Goal: Transaction & Acquisition: Purchase product/service

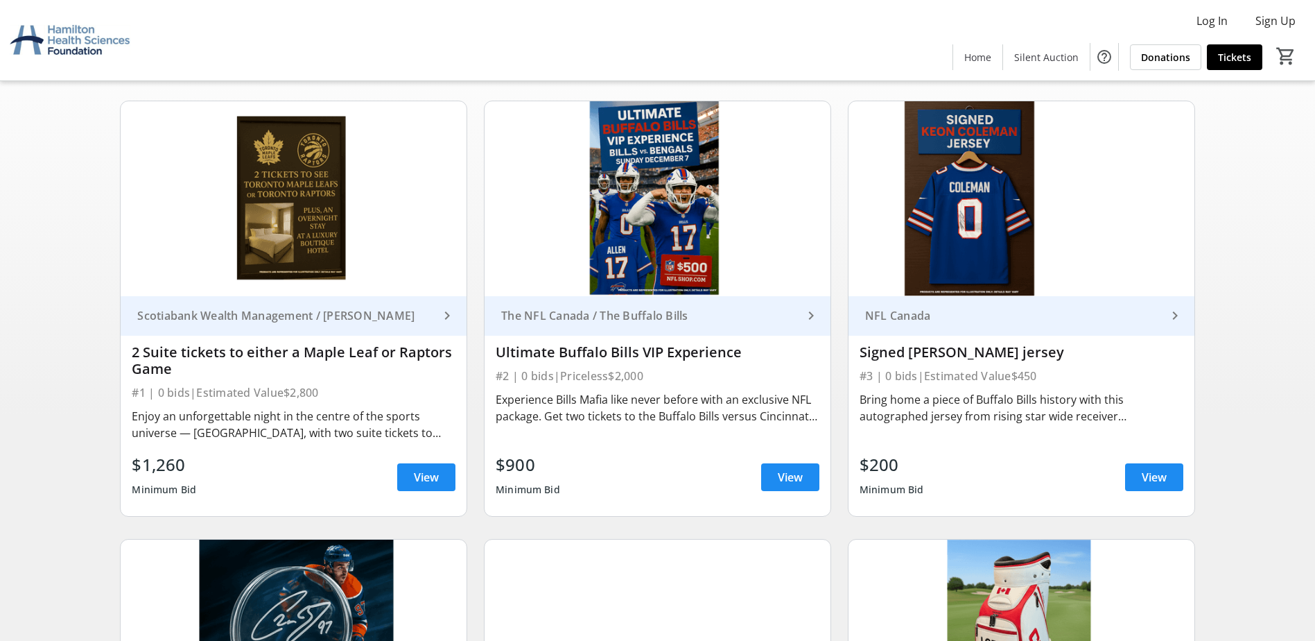
scroll to position [105, 0]
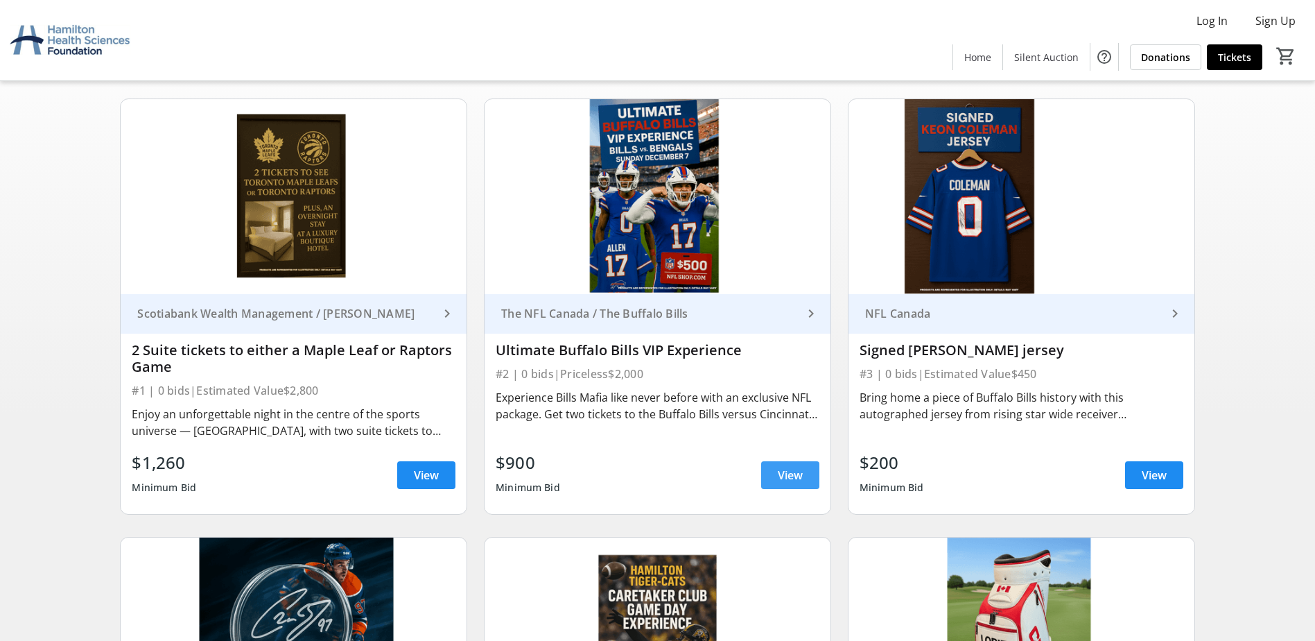
click at [795, 469] on span "View" at bounding box center [790, 475] width 25 height 17
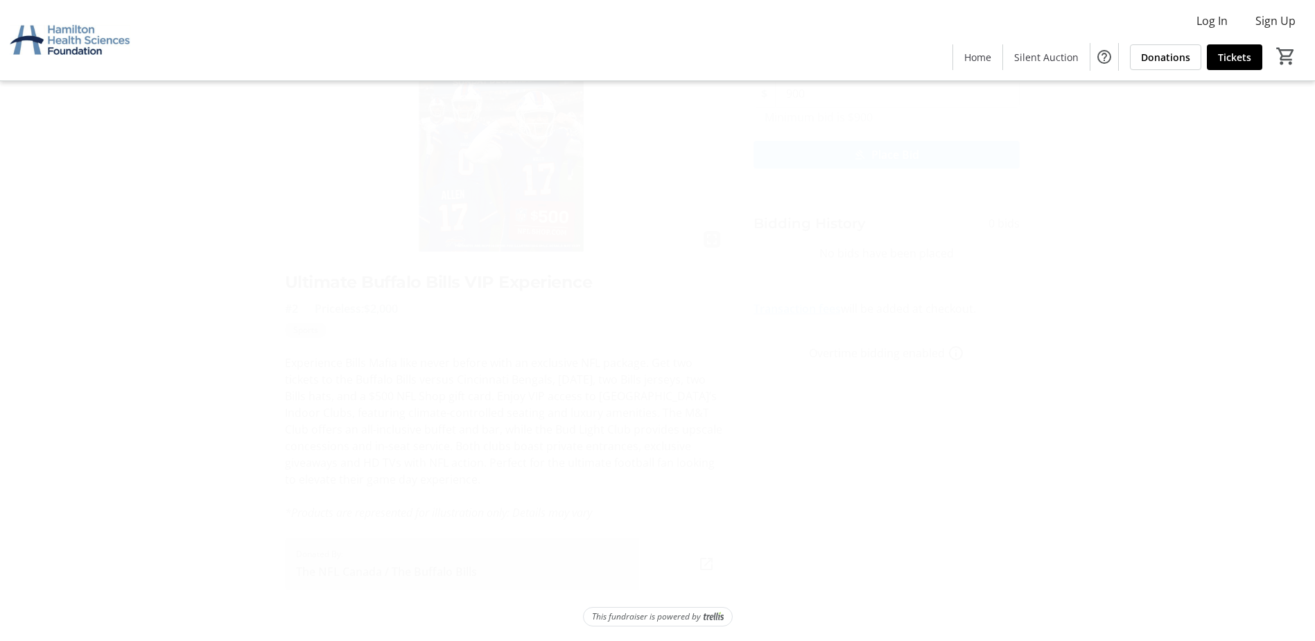
scroll to position [128, 0]
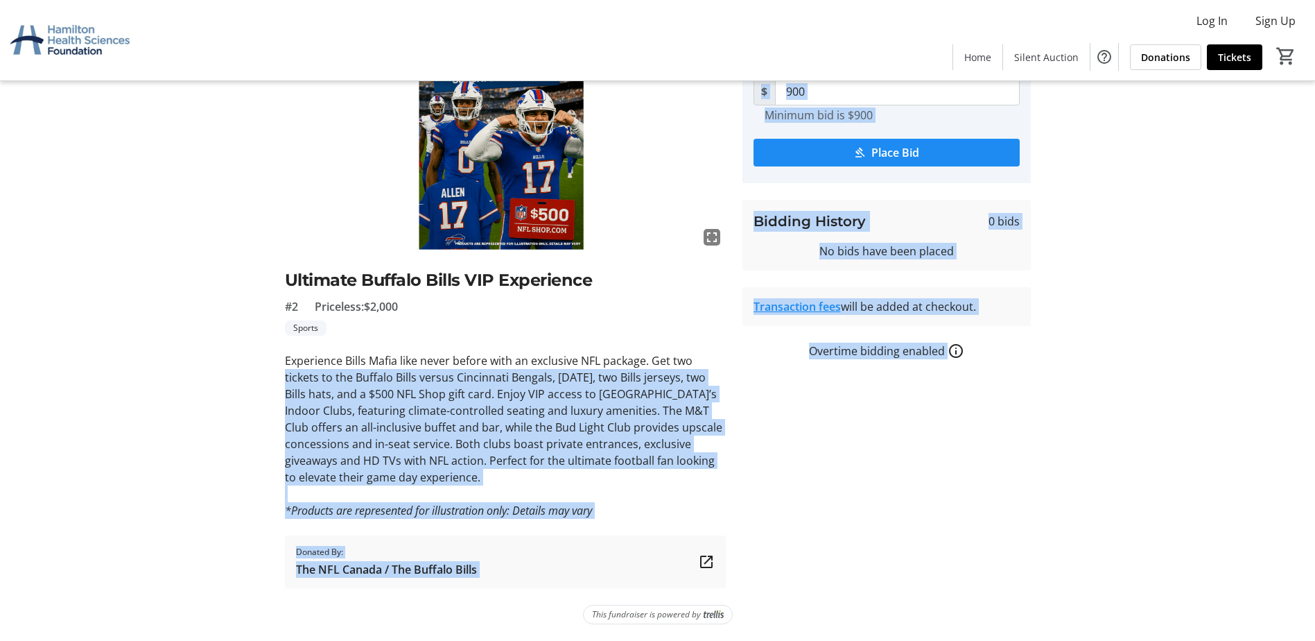
drag, startPoint x: 285, startPoint y: 377, endPoint x: 739, endPoint y: 408, distance: 455.1
click at [739, 408] on div "fullscreen Ultimate Buffalo Bills VIP Experience #2 Priceless: $2,000 Sports Ex…" at bounding box center [657, 295] width 915 height 585
drag, startPoint x: 739, startPoint y: 408, endPoint x: 680, endPoint y: 464, distance: 81.9
click at [680, 464] on p "Experience Bills Mafia like never before with an exclusive NFL package. Get two…" at bounding box center [505, 418] width 441 height 133
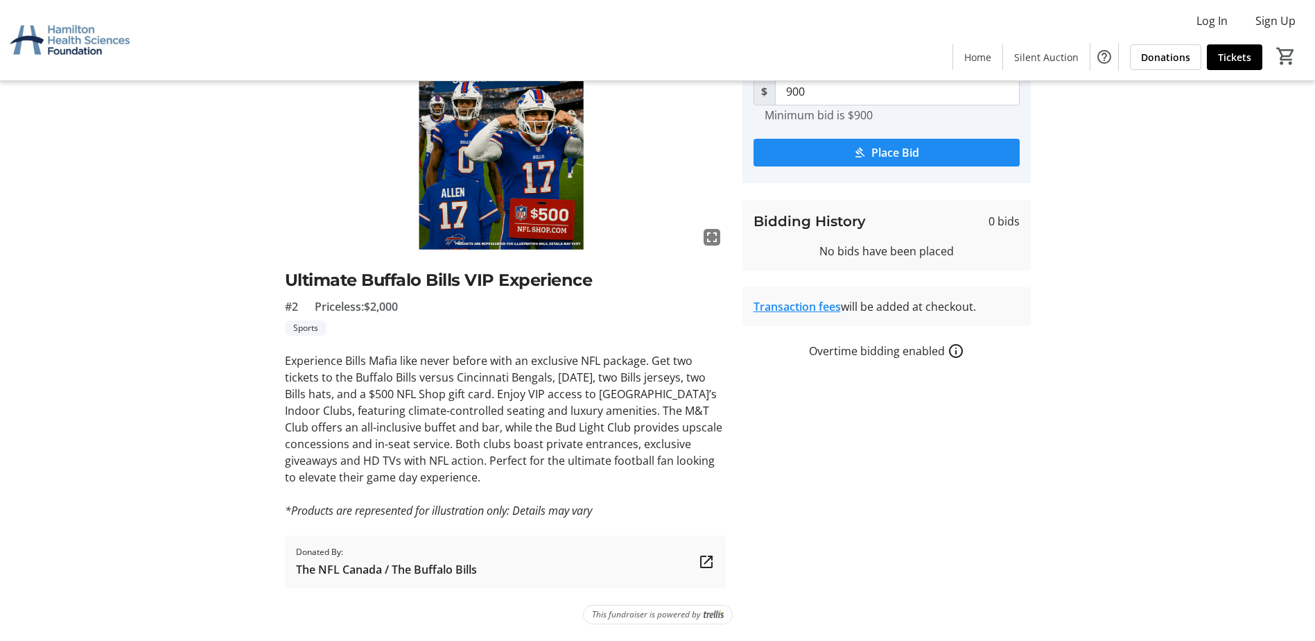
drag, startPoint x: 601, startPoint y: 471, endPoint x: 293, endPoint y: 401, distance: 316.3
click at [293, 401] on p "Experience Bills Mafia like never before with an exclusive NFL package. Get two…" at bounding box center [505, 418] width 441 height 133
drag, startPoint x: 293, startPoint y: 401, endPoint x: 474, endPoint y: 407, distance: 181.7
click at [470, 407] on p "Experience Bills Mafia like never before with an exclusive NFL package. Get two…" at bounding box center [505, 418] width 441 height 133
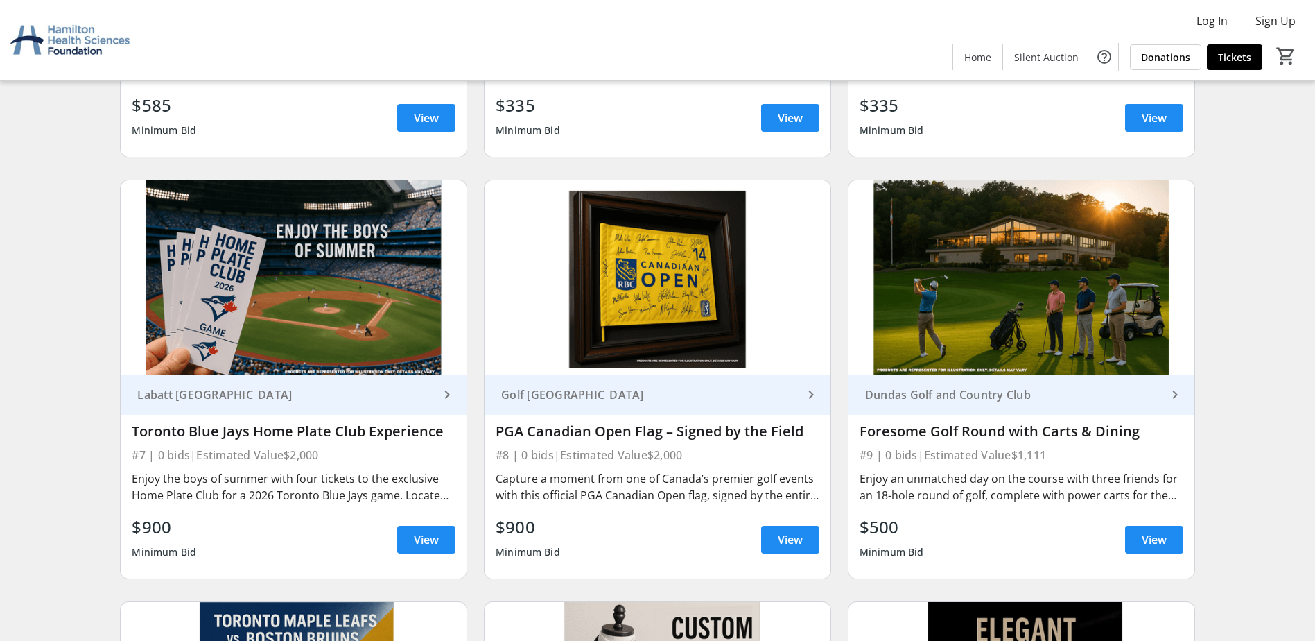
scroll to position [901, 0]
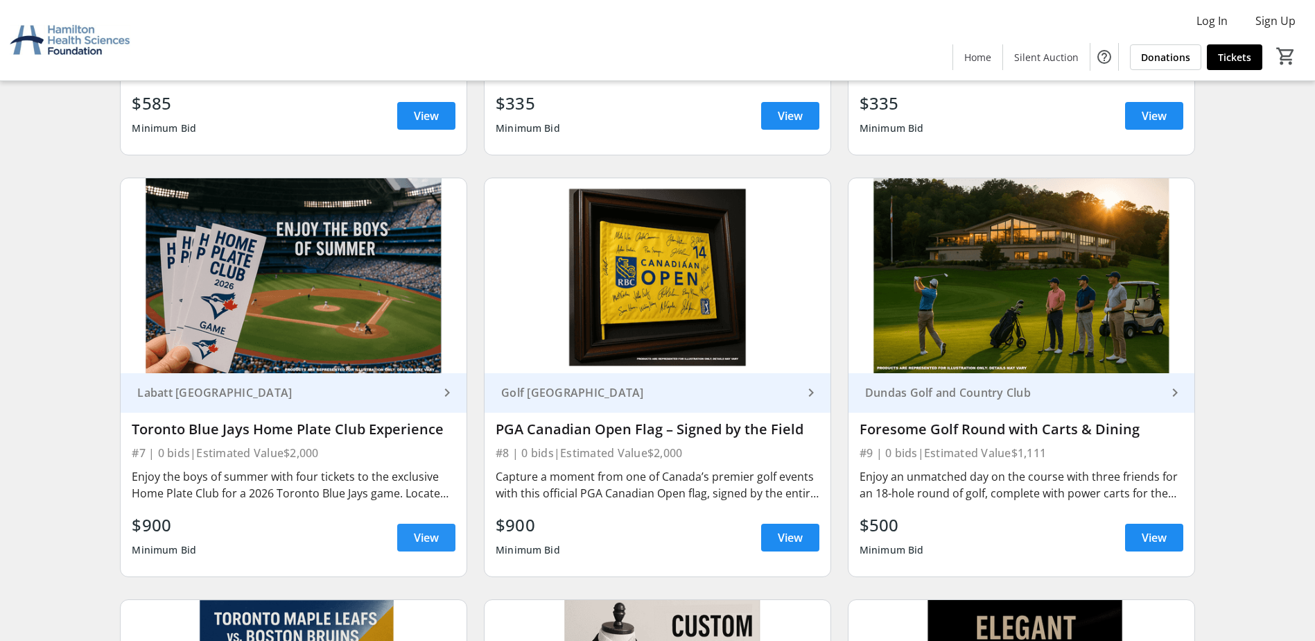
click at [420, 534] on span "View" at bounding box center [426, 537] width 25 height 17
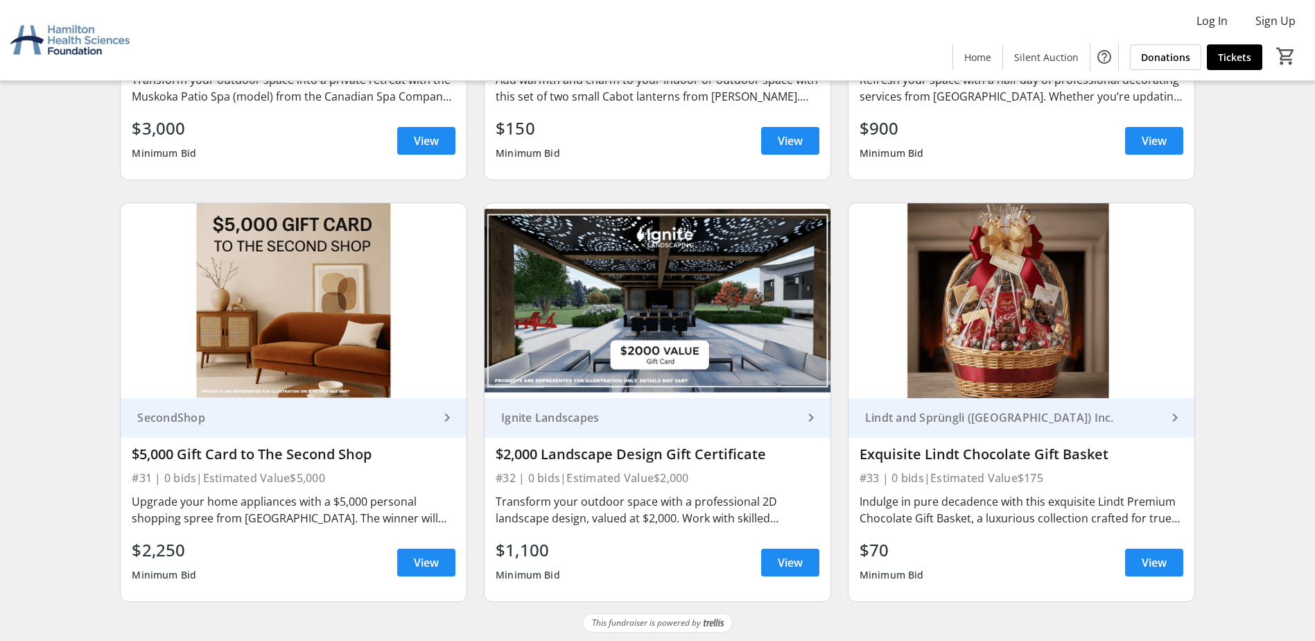
scroll to position [4315, 0]
